Goal: Task Accomplishment & Management: Manage account settings

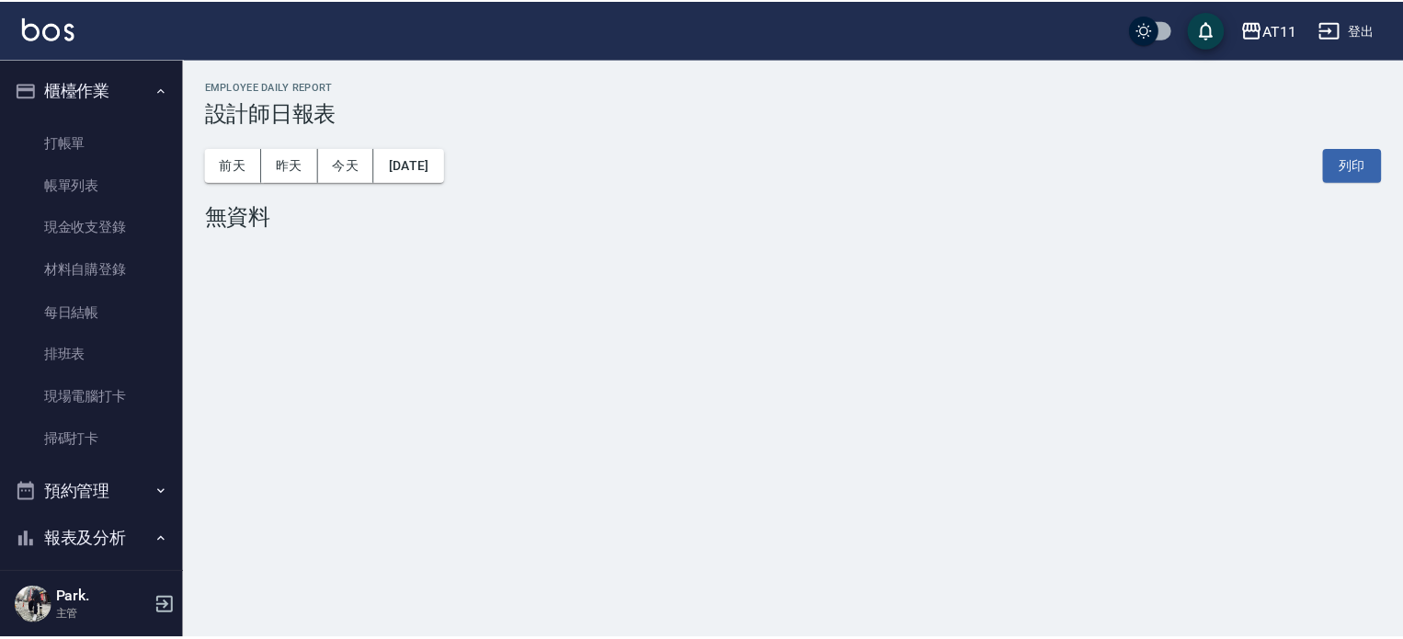
scroll to position [515, 0]
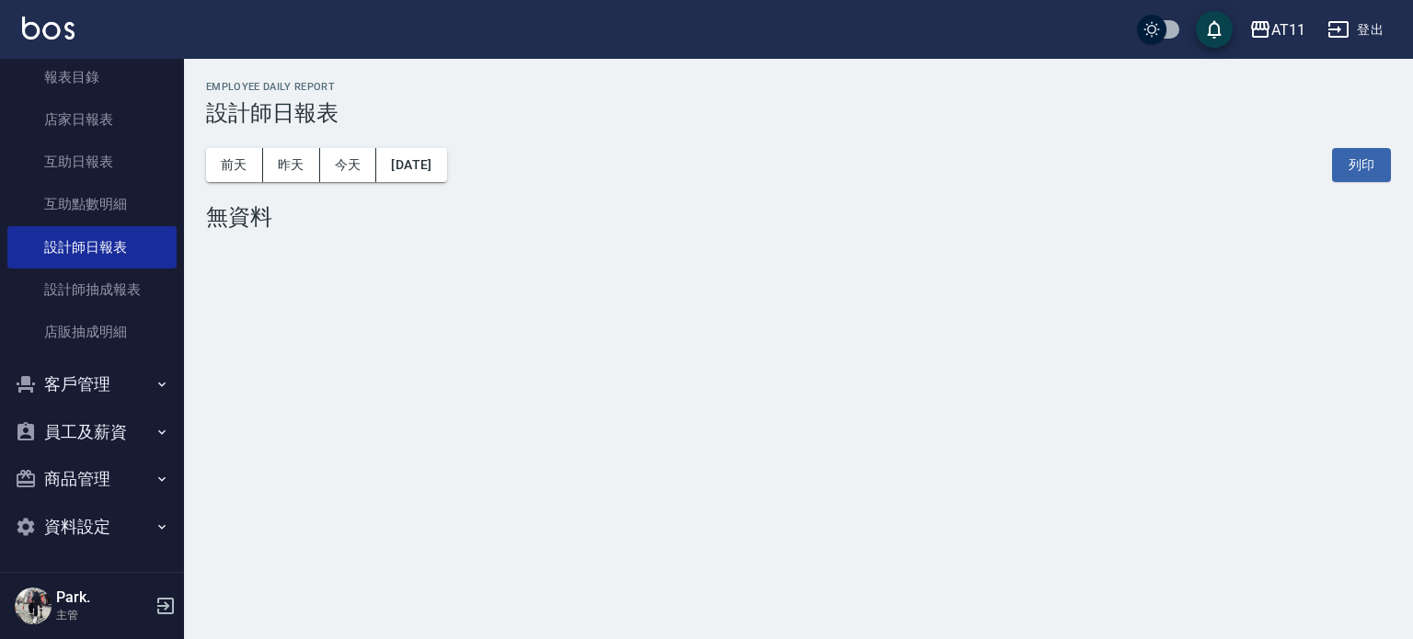
click at [125, 386] on button "客戶管理" at bounding box center [91, 385] width 169 height 48
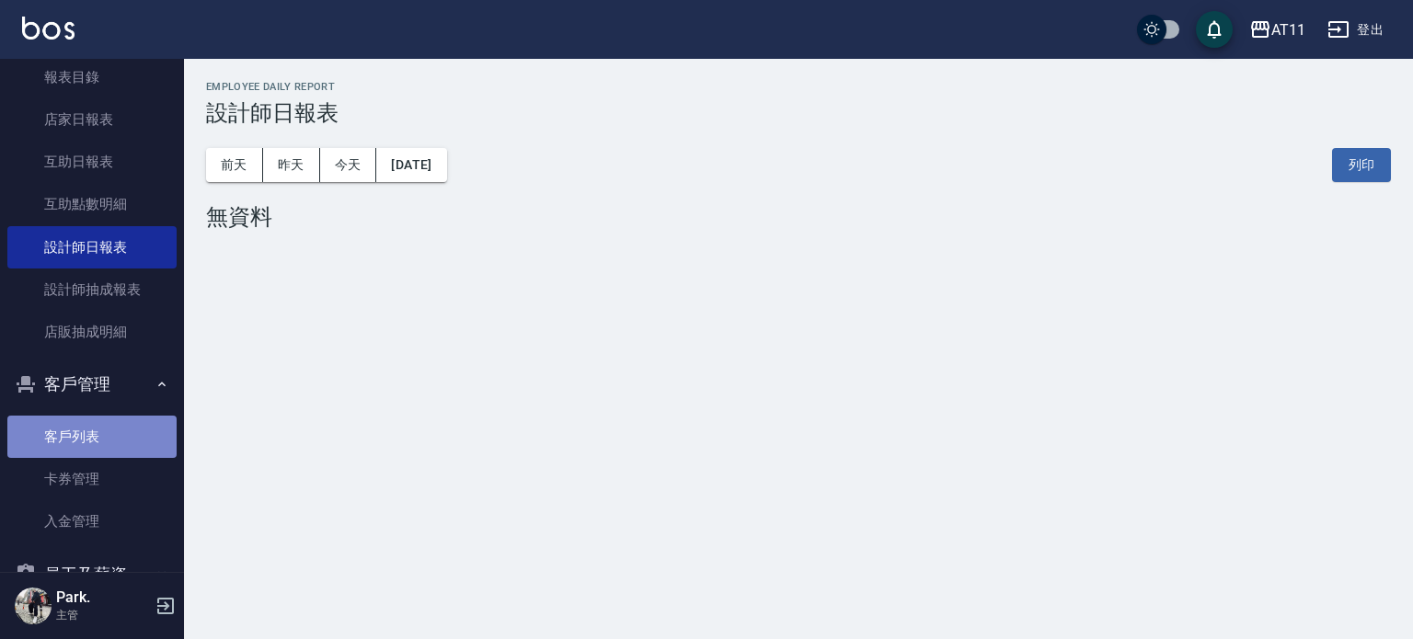
click at [104, 426] on link "客戶列表" at bounding box center [91, 437] width 169 height 42
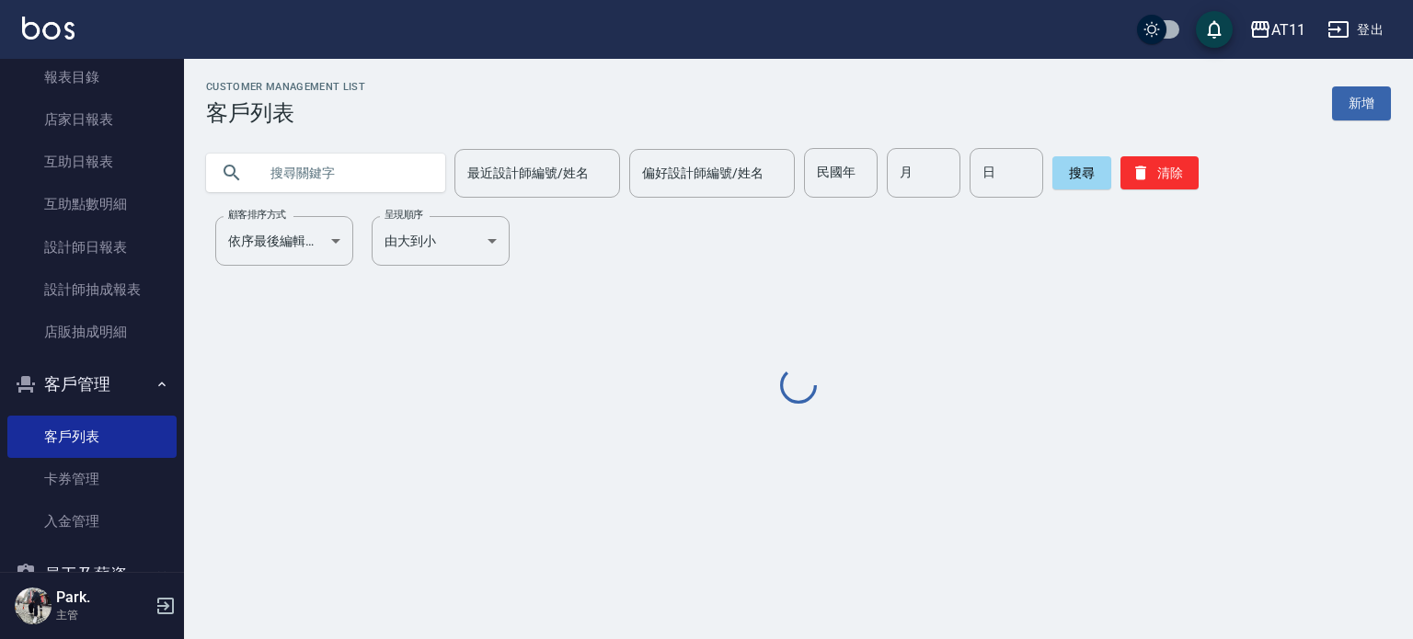
click at [280, 173] on input "text" at bounding box center [344, 173] width 173 height 50
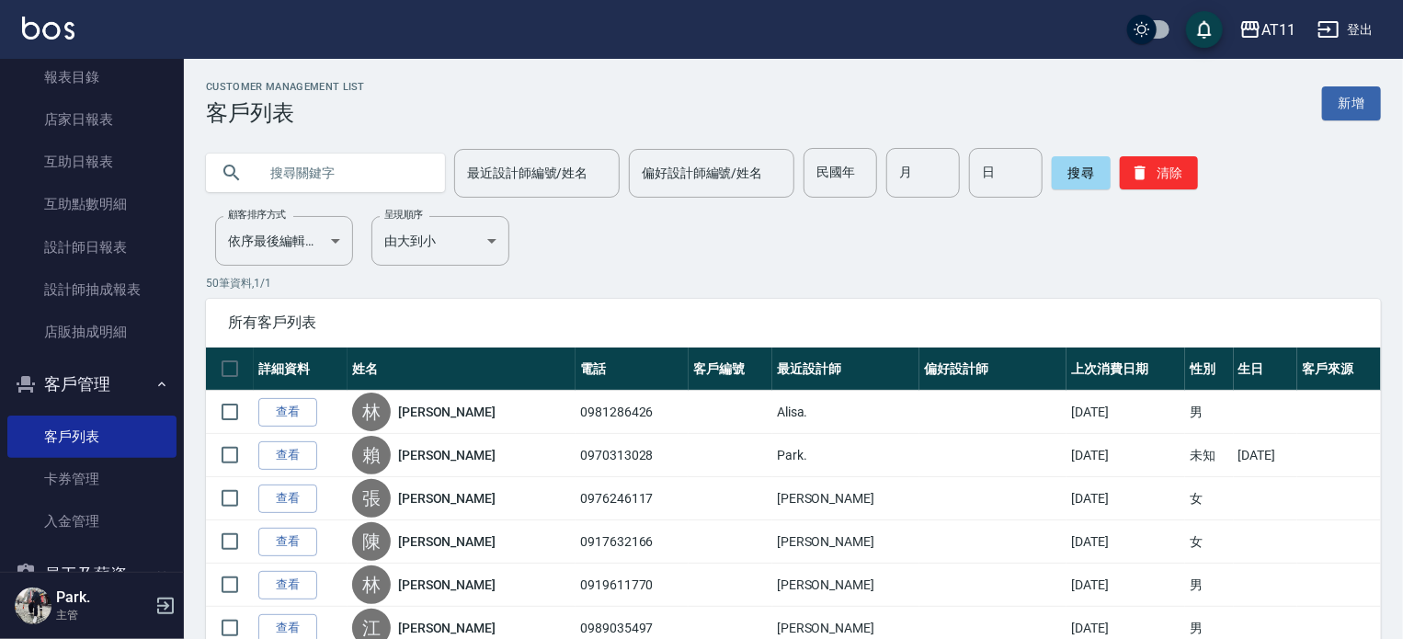
type input "ㄐ"
type input "廖"
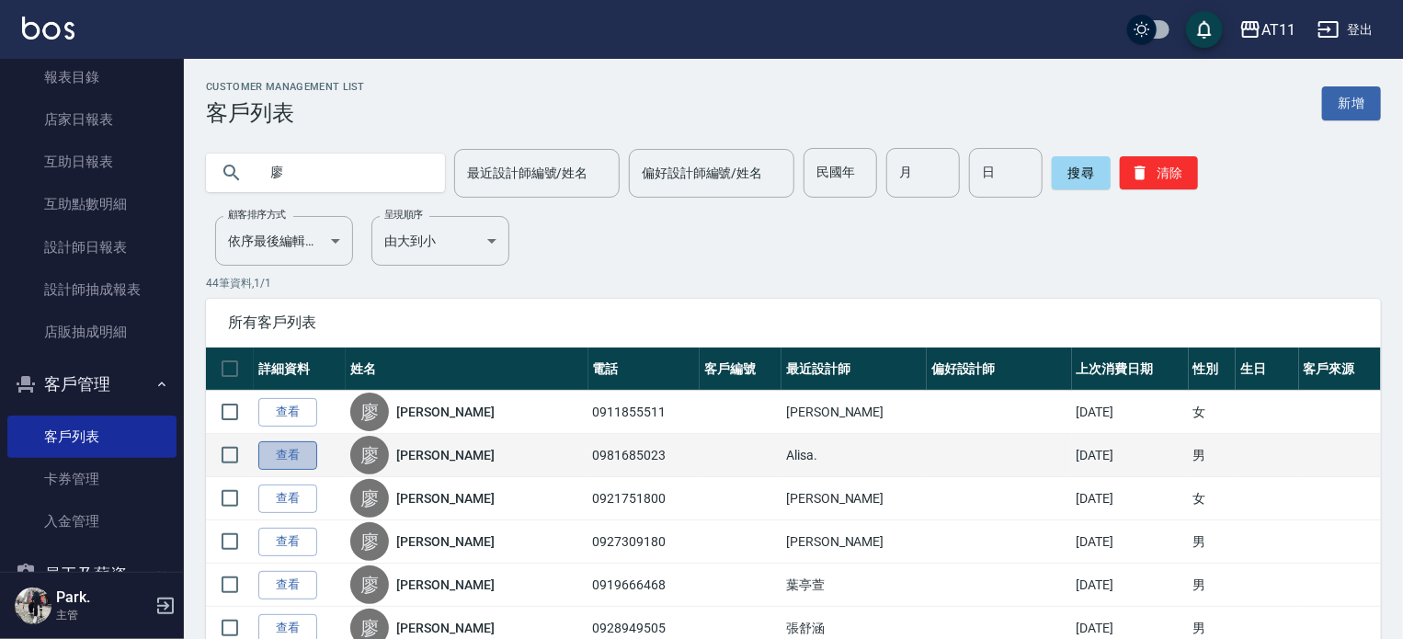
click at [276, 452] on link "查看" at bounding box center [287, 455] width 59 height 29
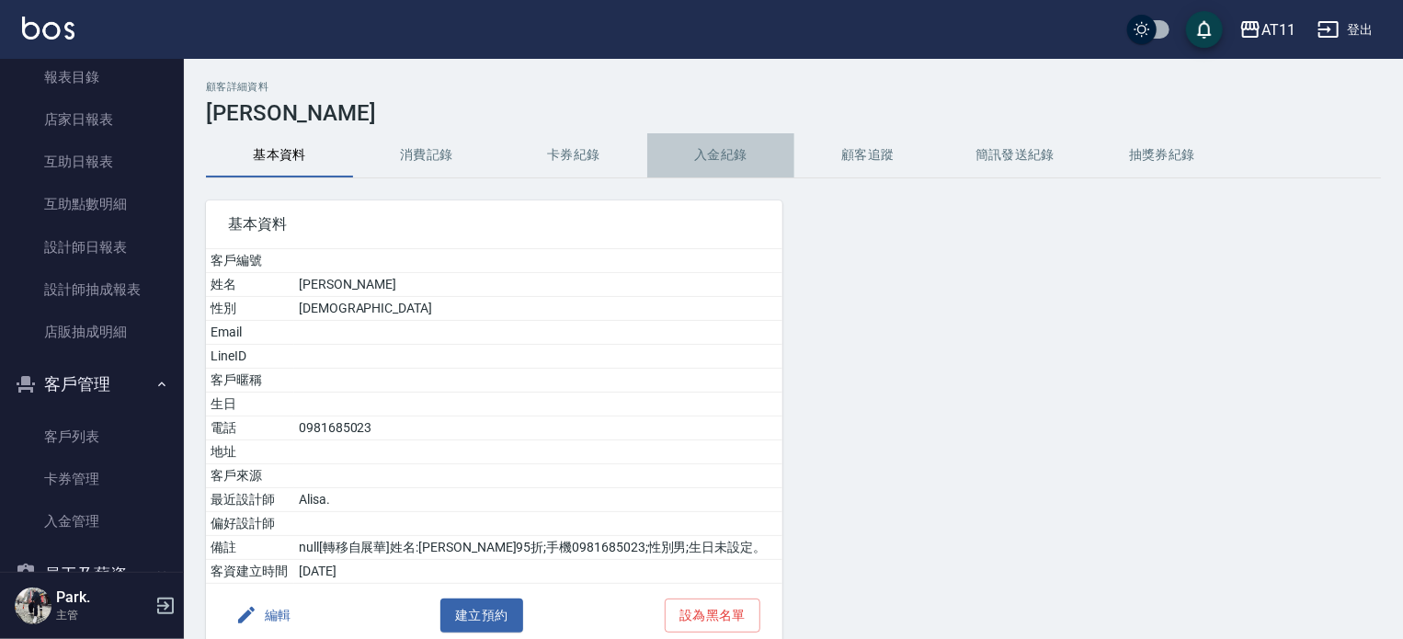
click at [704, 161] on button "入金紀錄" at bounding box center [720, 155] width 147 height 44
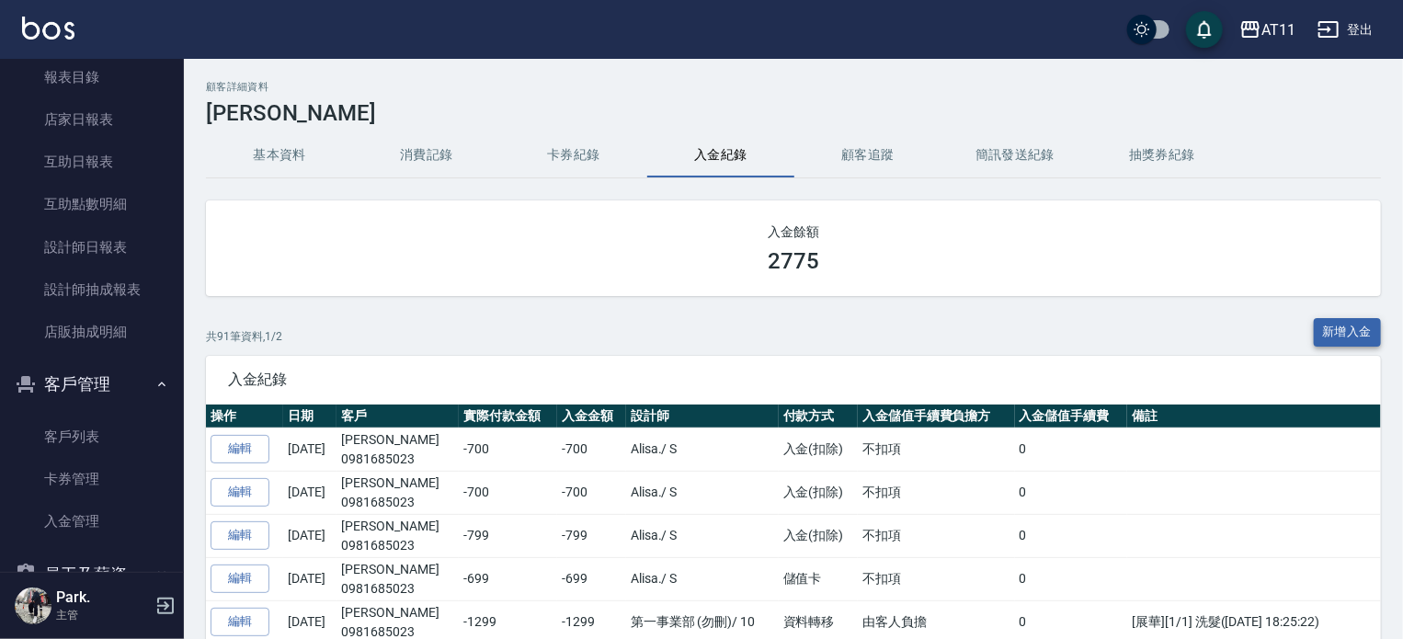
click at [1332, 336] on button "新增入金" at bounding box center [1348, 332] width 68 height 29
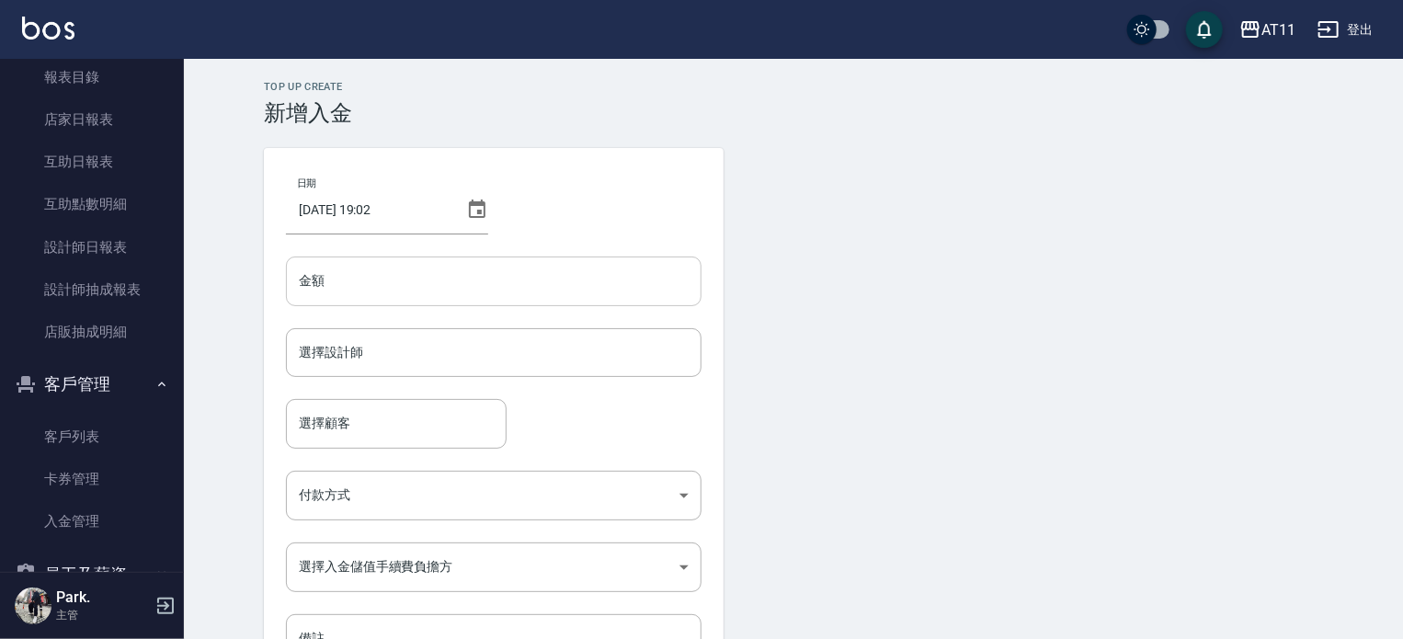
click at [375, 285] on input "金額" at bounding box center [494, 282] width 416 height 50
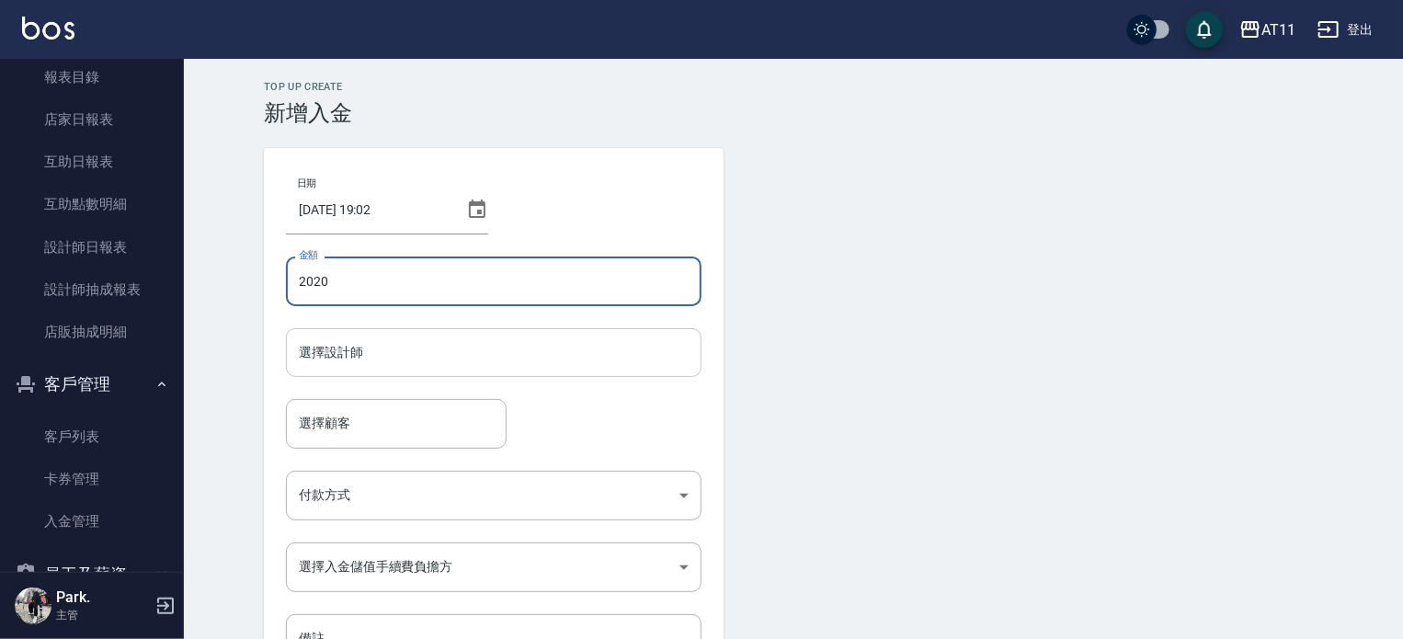
type input "2020"
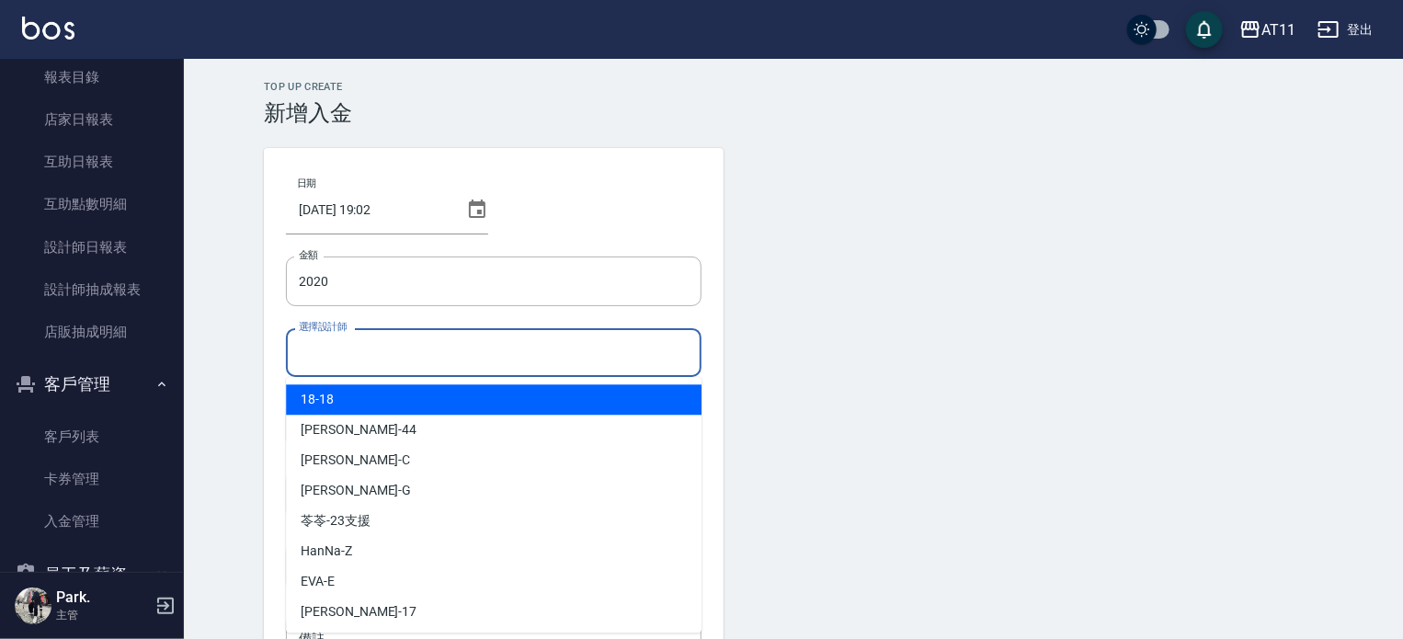
click at [502, 356] on input "選擇設計師" at bounding box center [493, 353] width 399 height 32
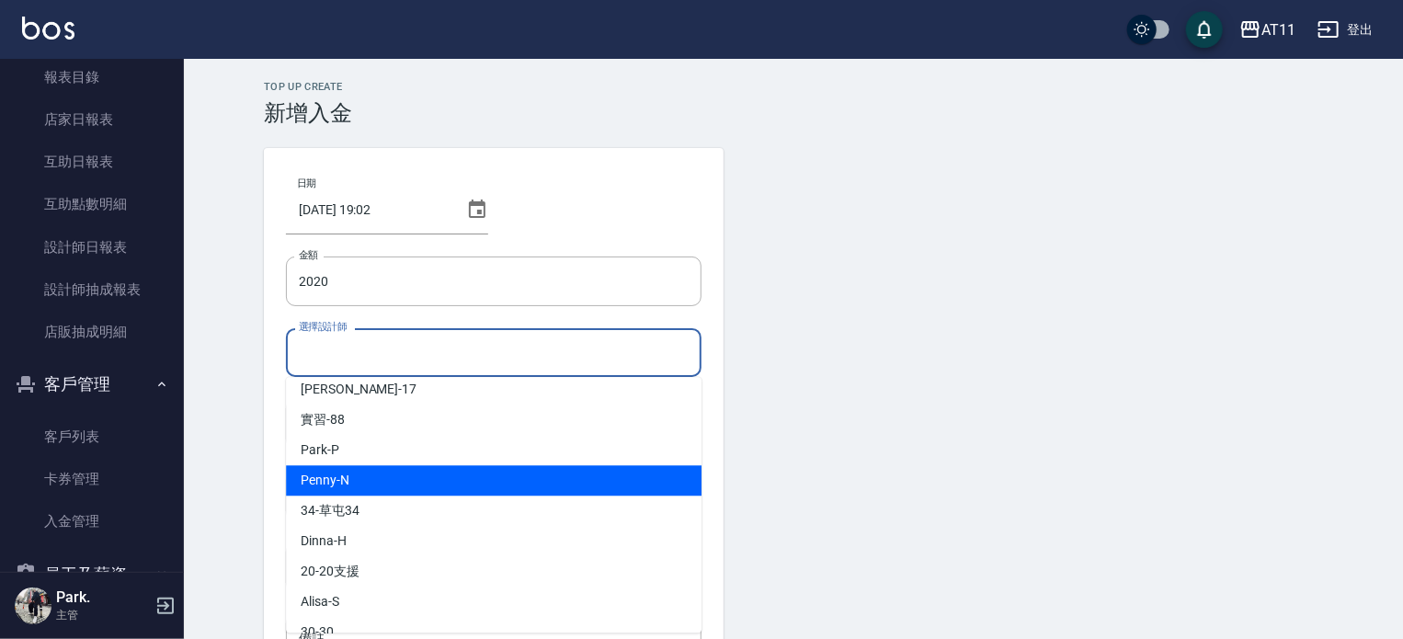
scroll to position [244, 0]
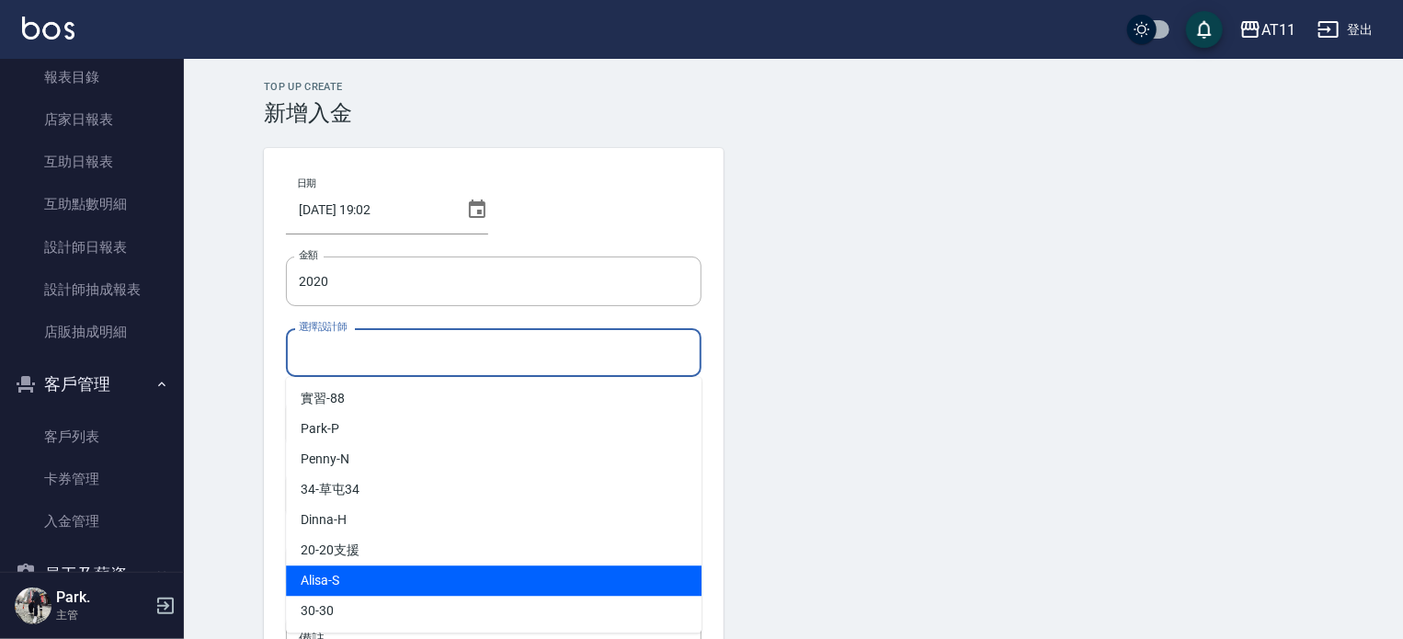
click at [386, 576] on div "Alisa -S" at bounding box center [494, 581] width 416 height 30
type input "Alisa-S"
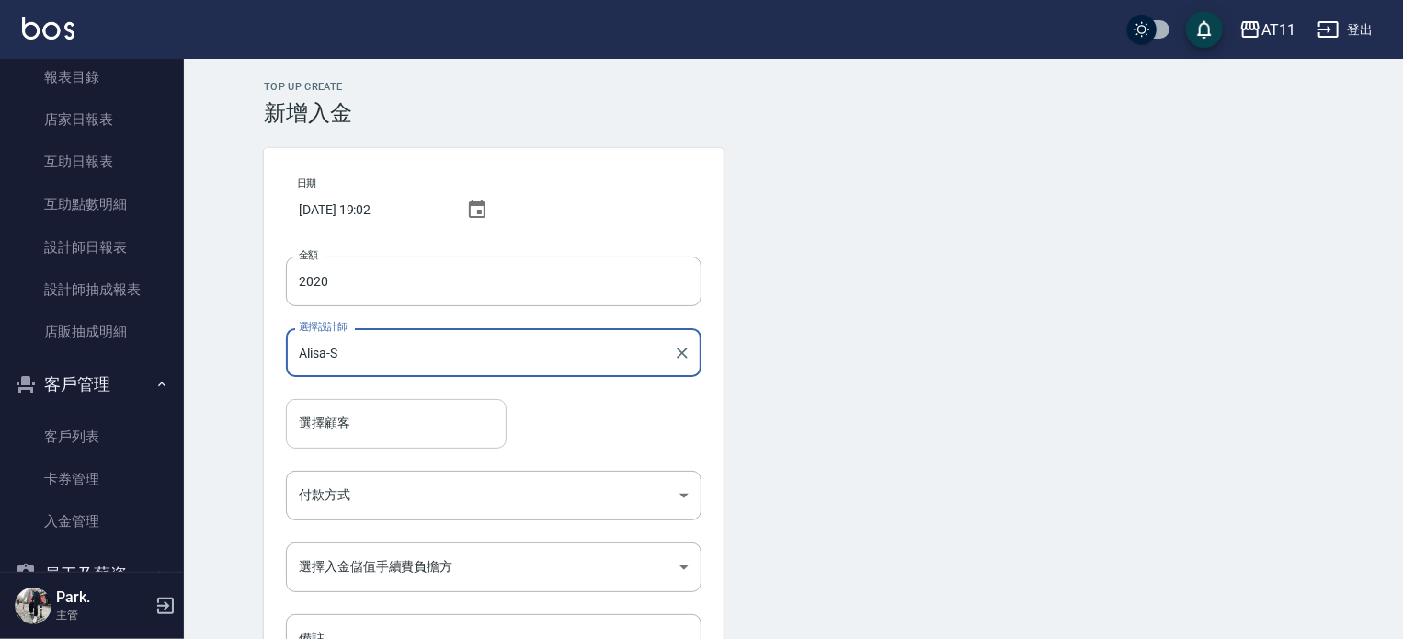
click at [379, 419] on input "選擇顧客" at bounding box center [396, 423] width 204 height 32
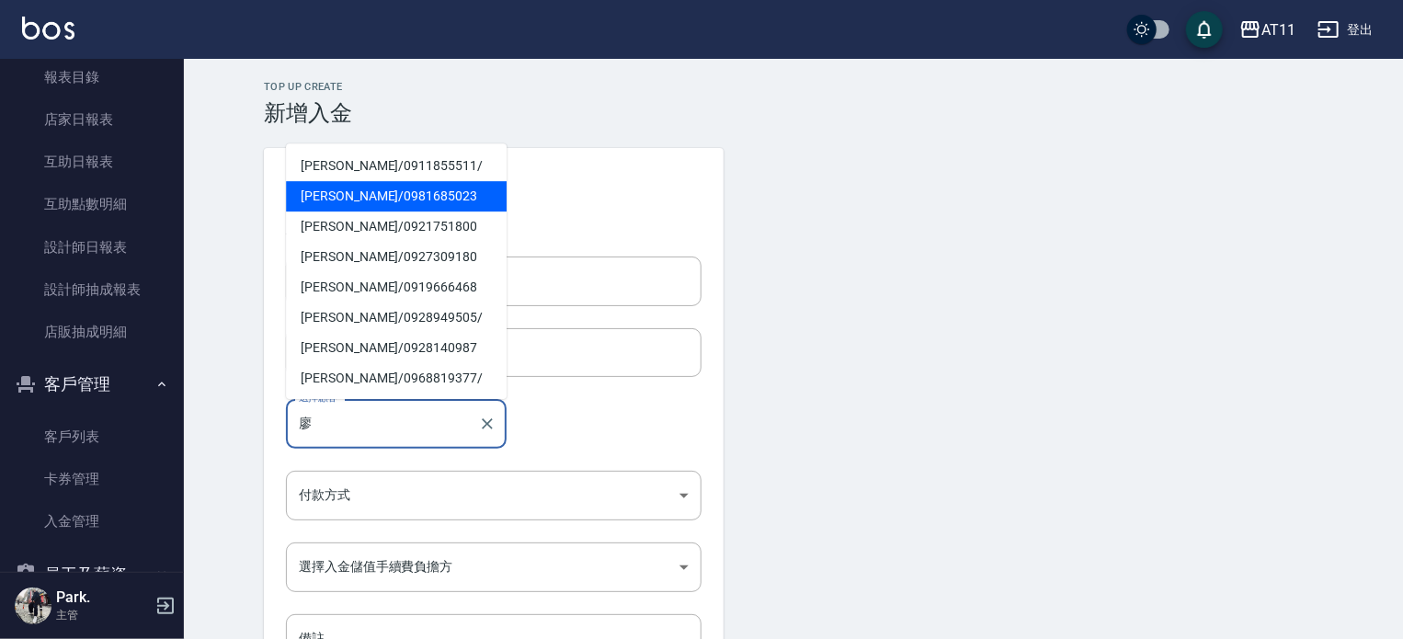
click at [360, 198] on span "廖品傑 / 0981685023" at bounding box center [396, 196] width 221 height 30
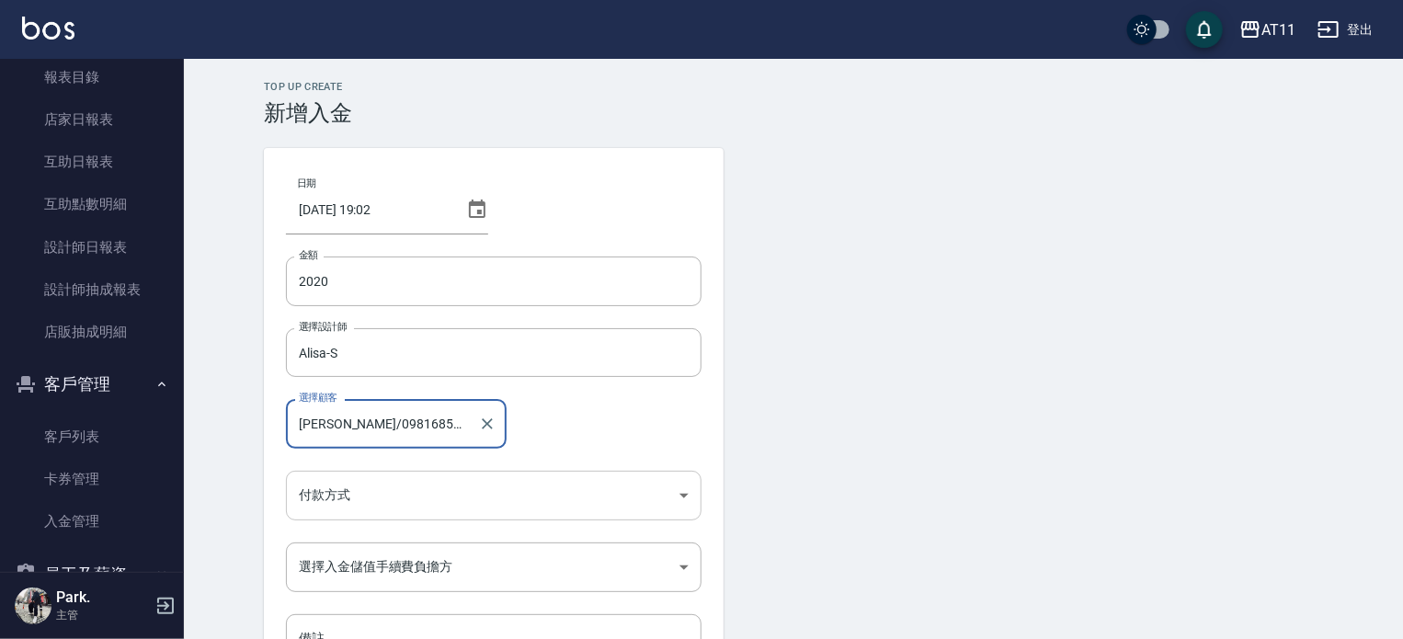
type input "廖品傑/0981685023"
click at [391, 494] on body "AT11 登出 櫃檯作業 打帳單 帳單列表 現金收支登錄 材料自購登錄 每日結帳 排班表 現場電腦打卡 掃碼打卡 預約管理 預約管理 單日預約紀錄 單週預約紀…" at bounding box center [701, 381] width 1403 height 763
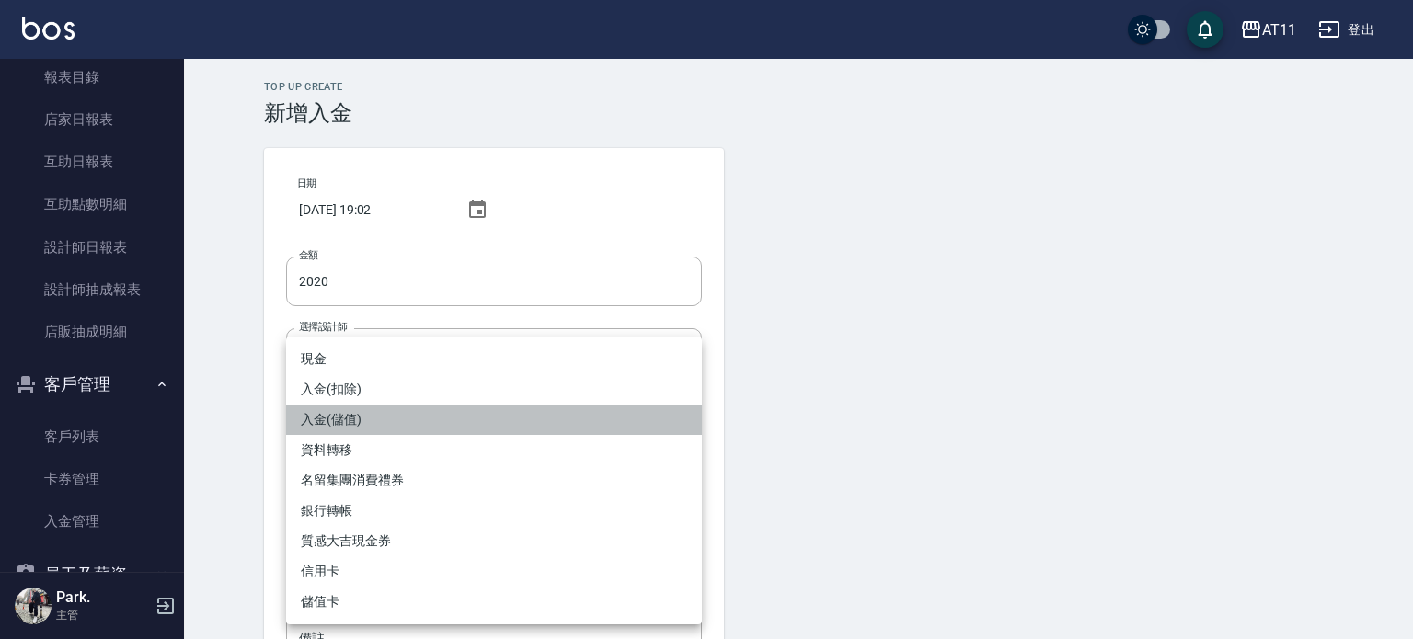
click at [373, 415] on li "入金(儲值)" at bounding box center [494, 420] width 416 height 30
type input "入金(儲值)"
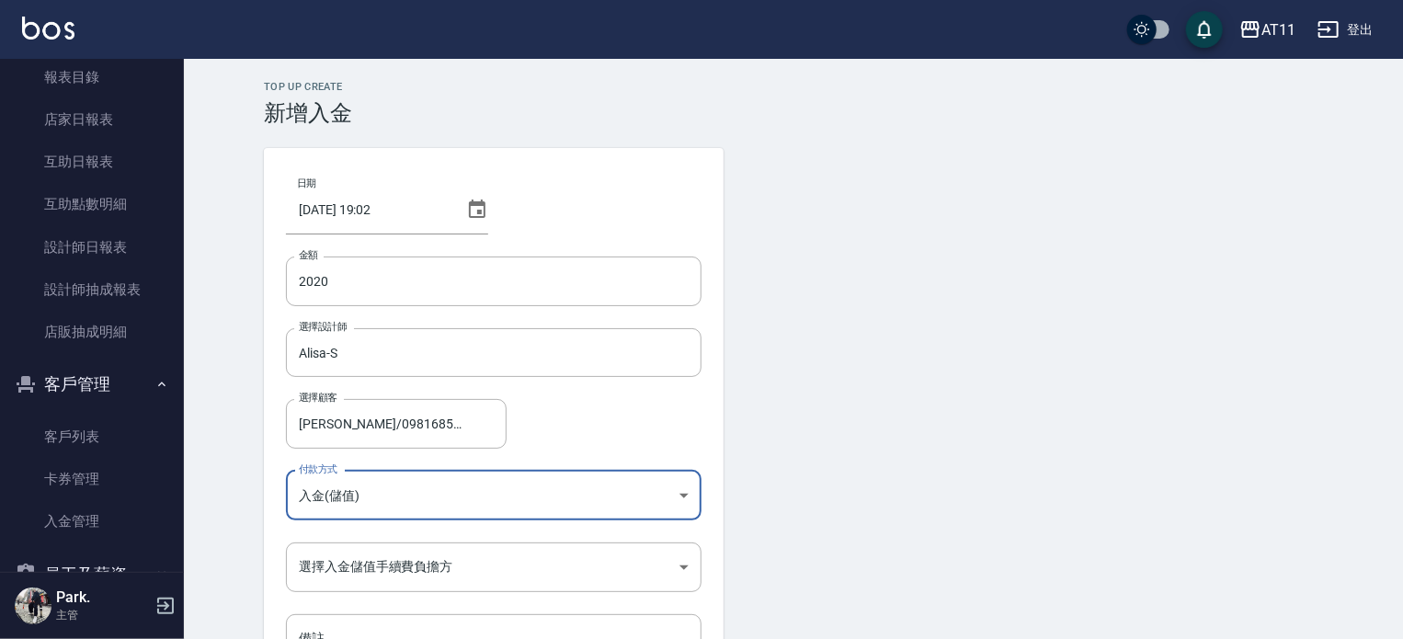
click at [867, 379] on form "日期 2025/08/24 19:02 金額 2020 金額 選擇設計師 Alisa-S 選擇設計師 選擇顧客 廖品傑/0981685023 選擇顧客 付款方…" at bounding box center [793, 444] width 1059 height 593
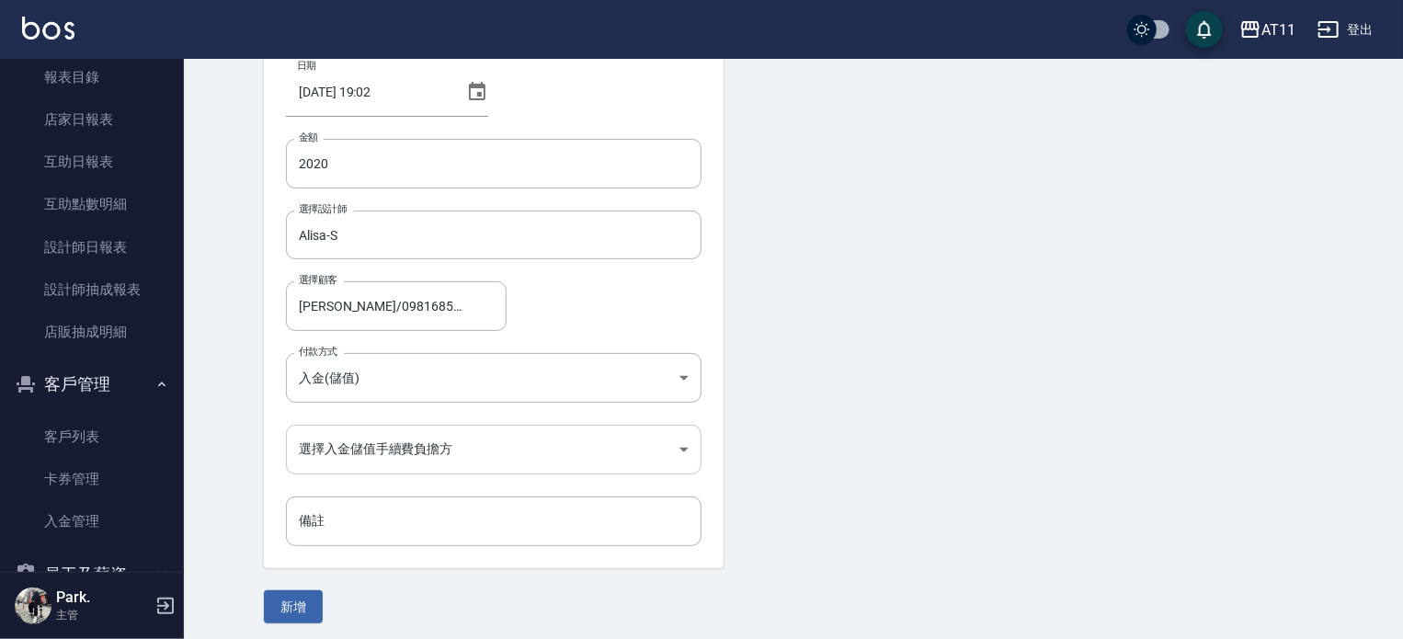
scroll to position [124, 0]
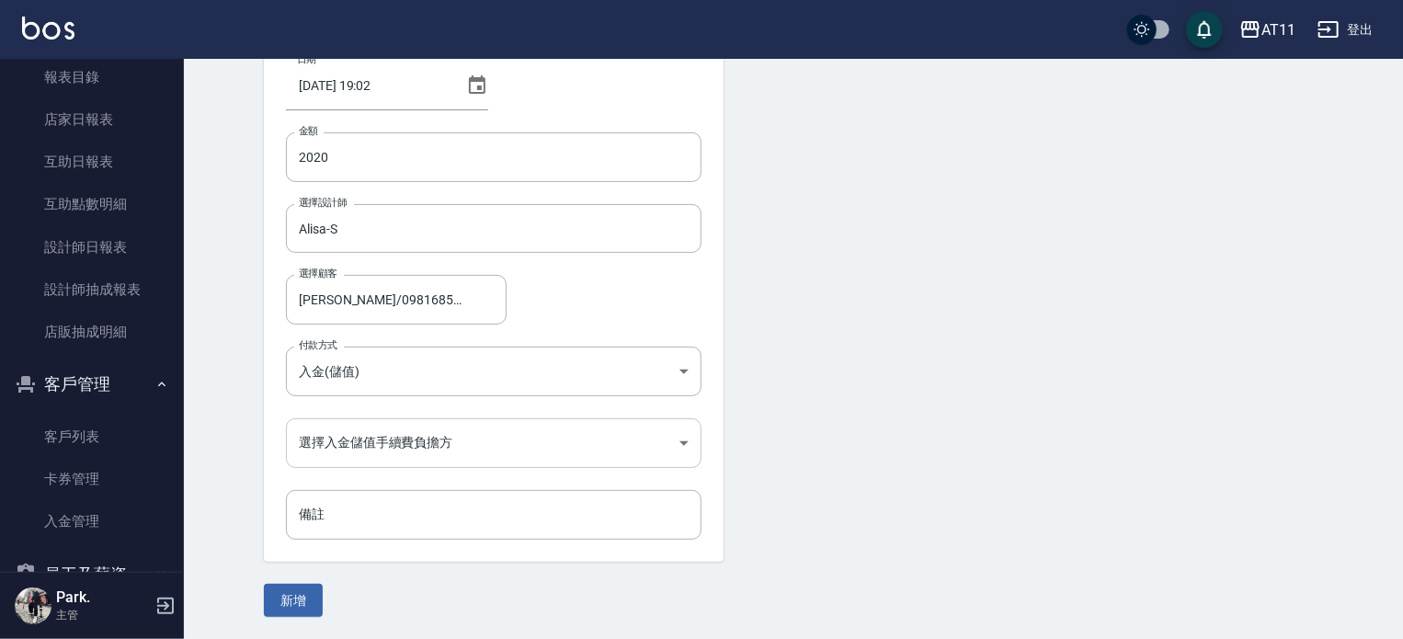
click at [487, 452] on body "AT11 登出 櫃檯作業 打帳單 帳單列表 現金收支登錄 材料自購登錄 每日結帳 排班表 現場電腦打卡 掃碼打卡 預約管理 預約管理 單日預約紀錄 單週預約紀…" at bounding box center [701, 257] width 1403 height 763
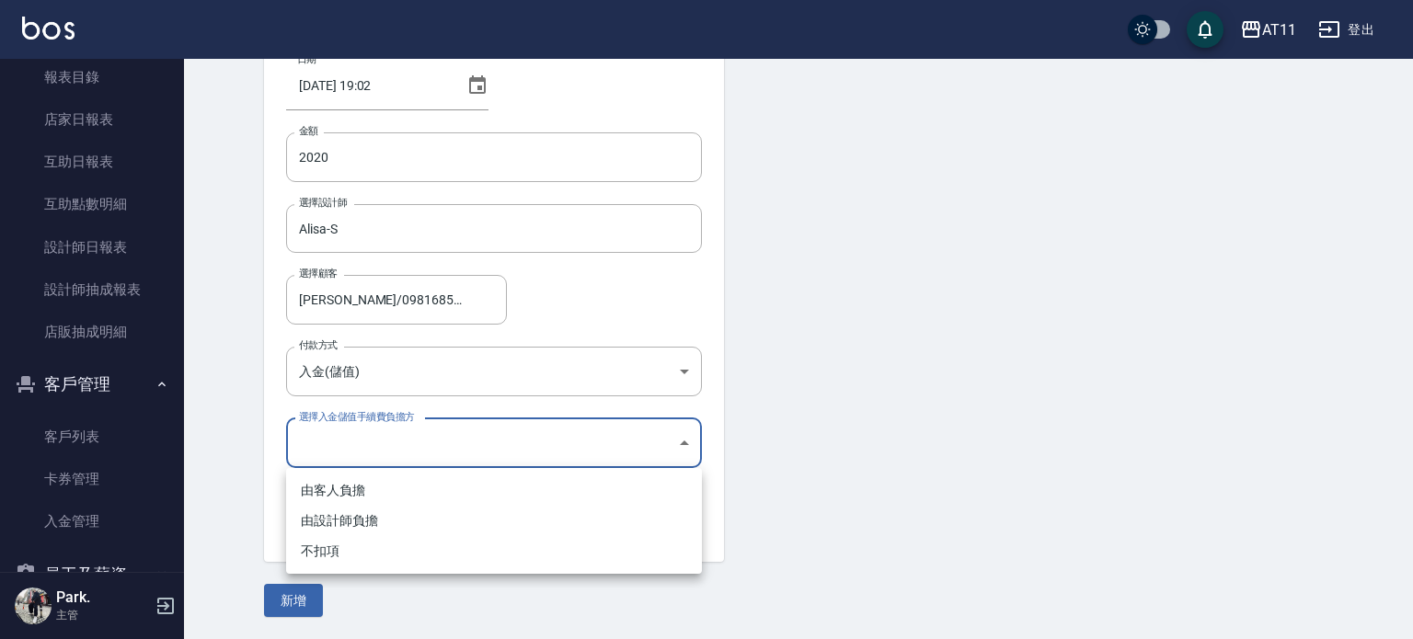
click at [371, 542] on li "不扣項" at bounding box center [494, 551] width 416 height 30
type input "WITHOUTHANDLINGFEE"
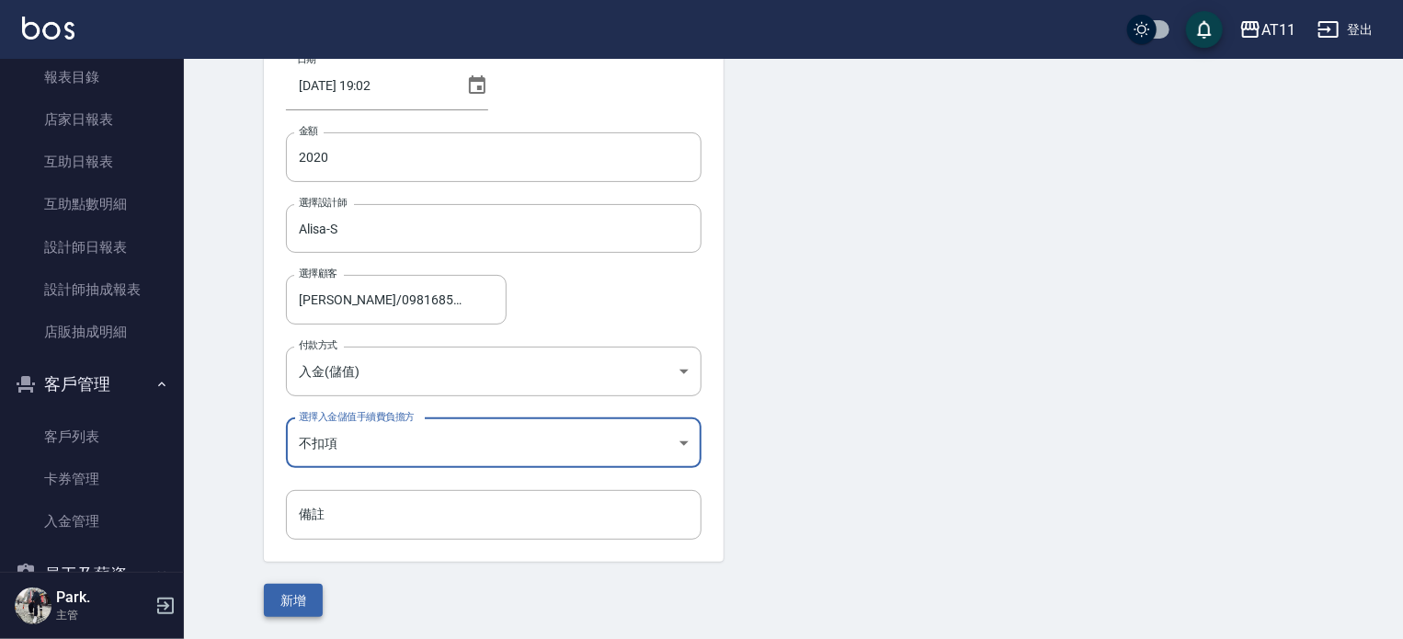
click at [306, 596] on button "新增" at bounding box center [293, 601] width 59 height 34
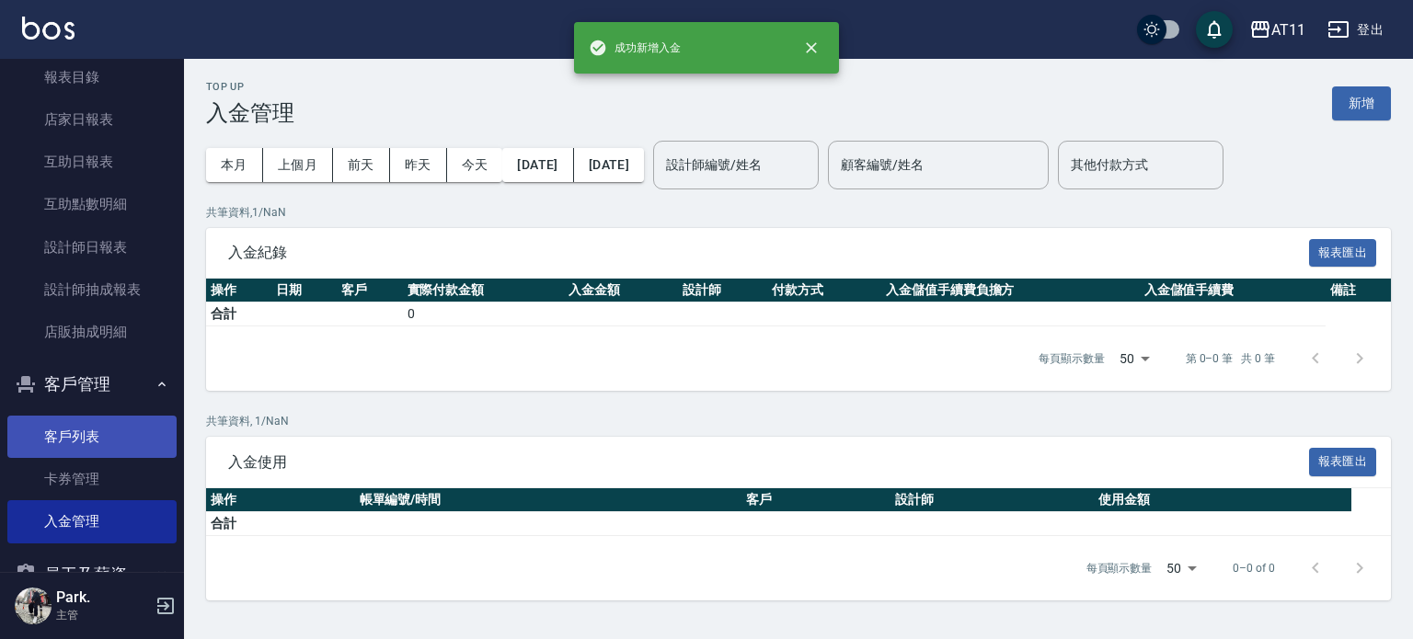
click at [96, 429] on link "客戶列表" at bounding box center [91, 437] width 169 height 42
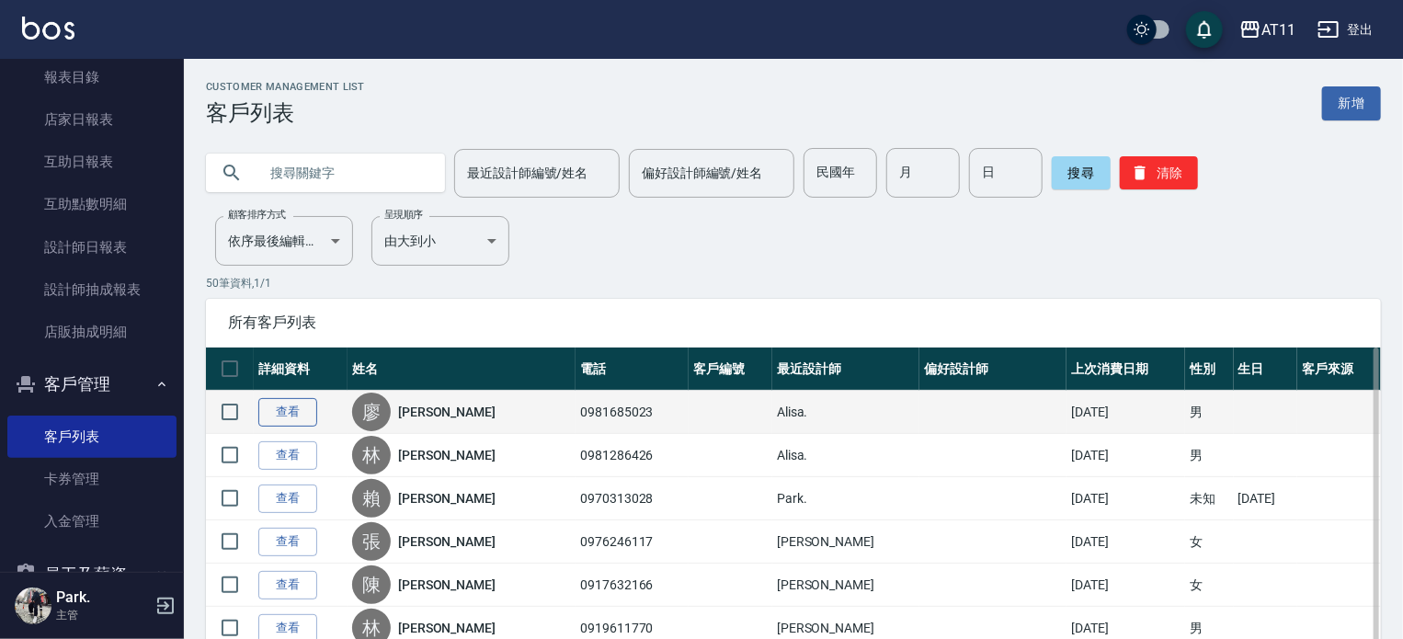
click at [301, 420] on link "查看" at bounding box center [287, 412] width 59 height 29
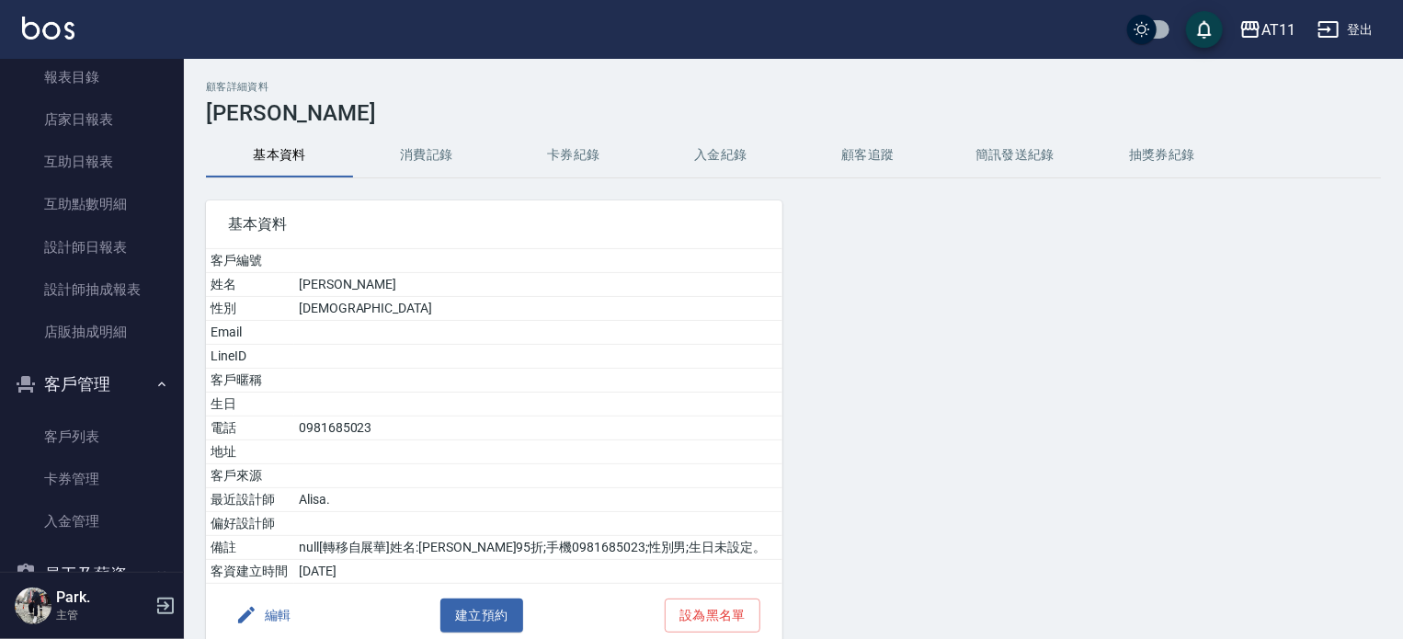
click at [727, 161] on button "入金紀錄" at bounding box center [720, 155] width 147 height 44
